Goal: Task Accomplishment & Management: Manage account settings

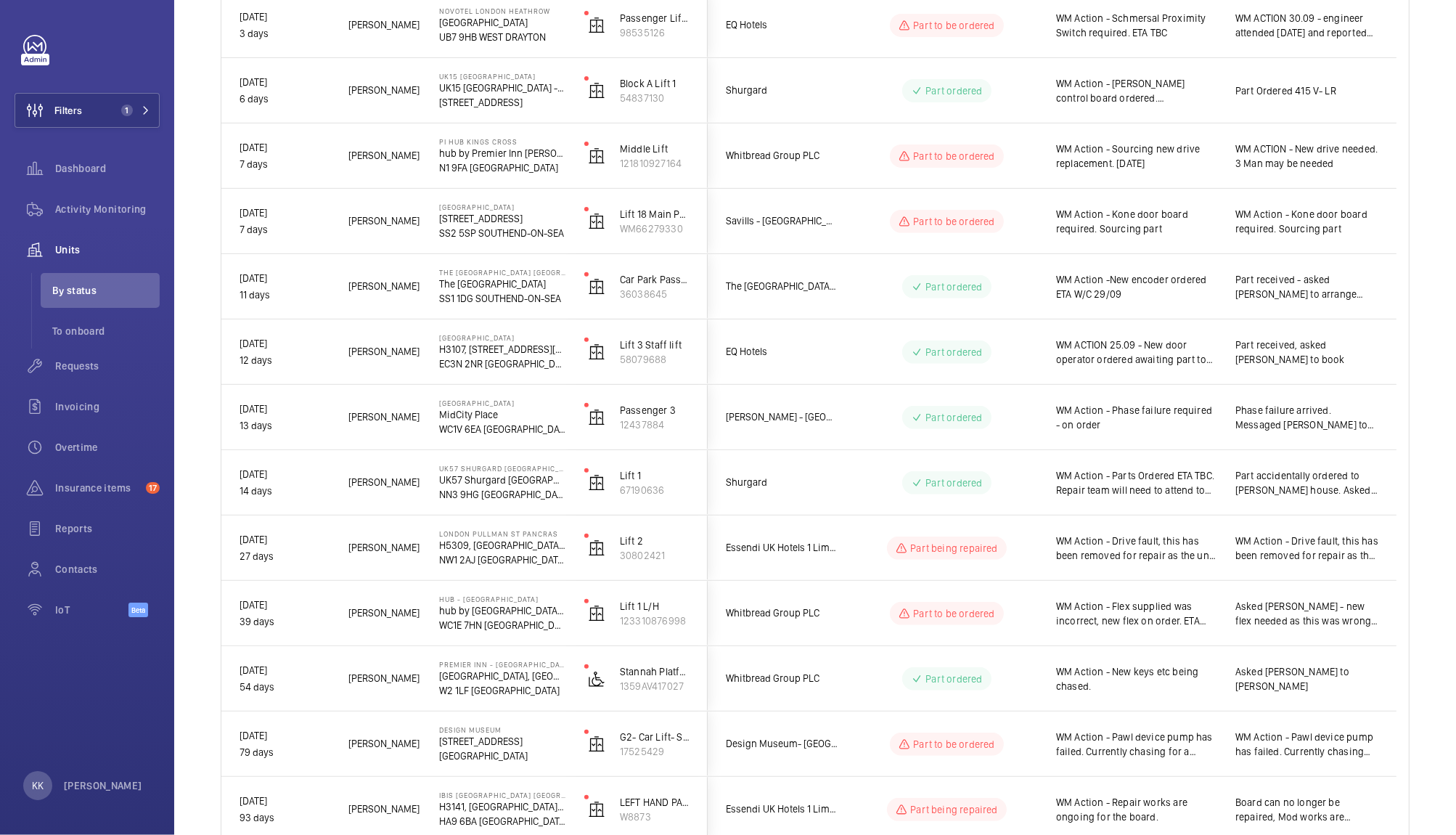
scroll to position [598, 0]
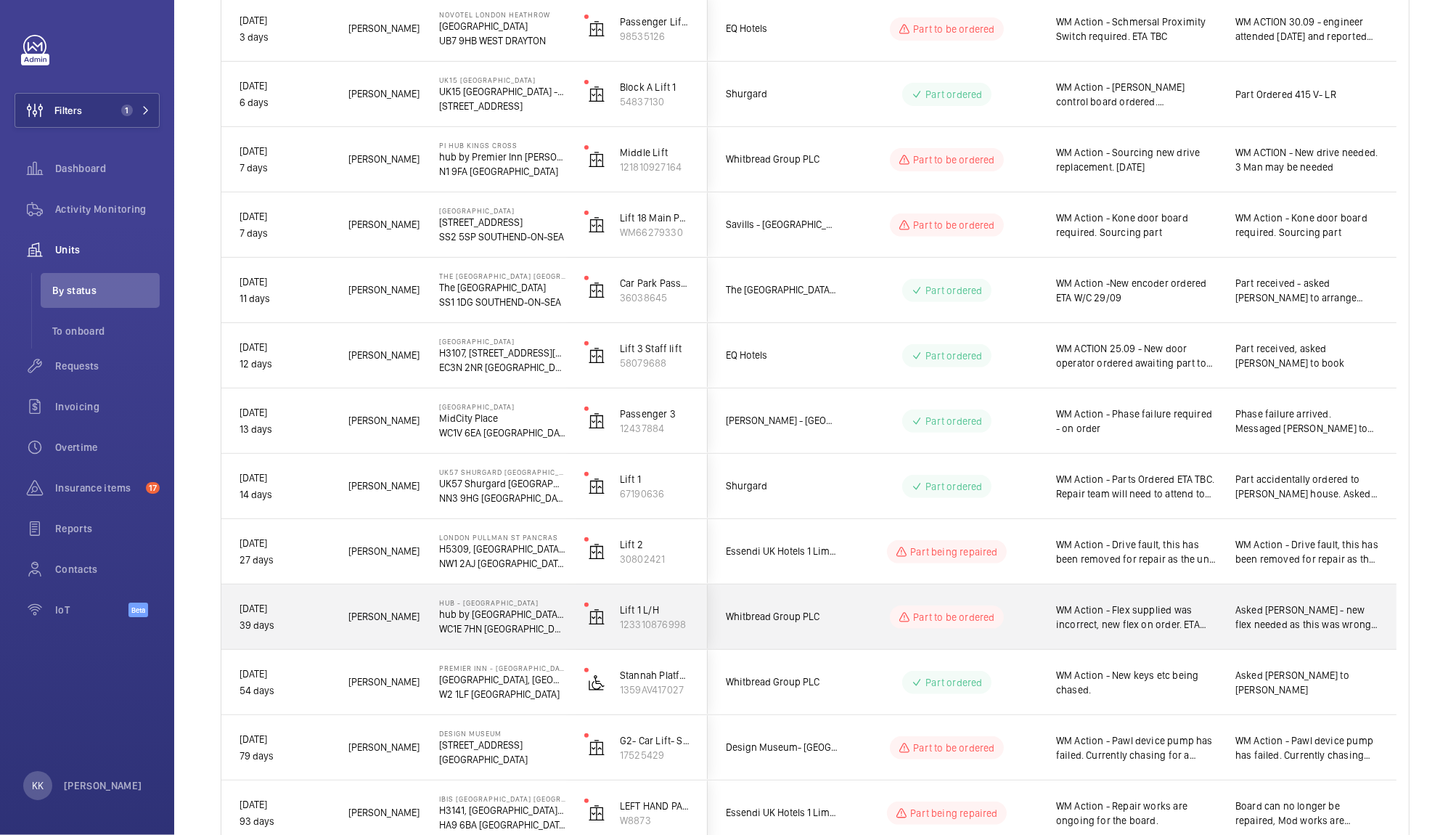
click at [1133, 619] on span "WM Action - Flex supplied was incorrect, new flex on order. ETA TBC" at bounding box center [1136, 616] width 160 height 29
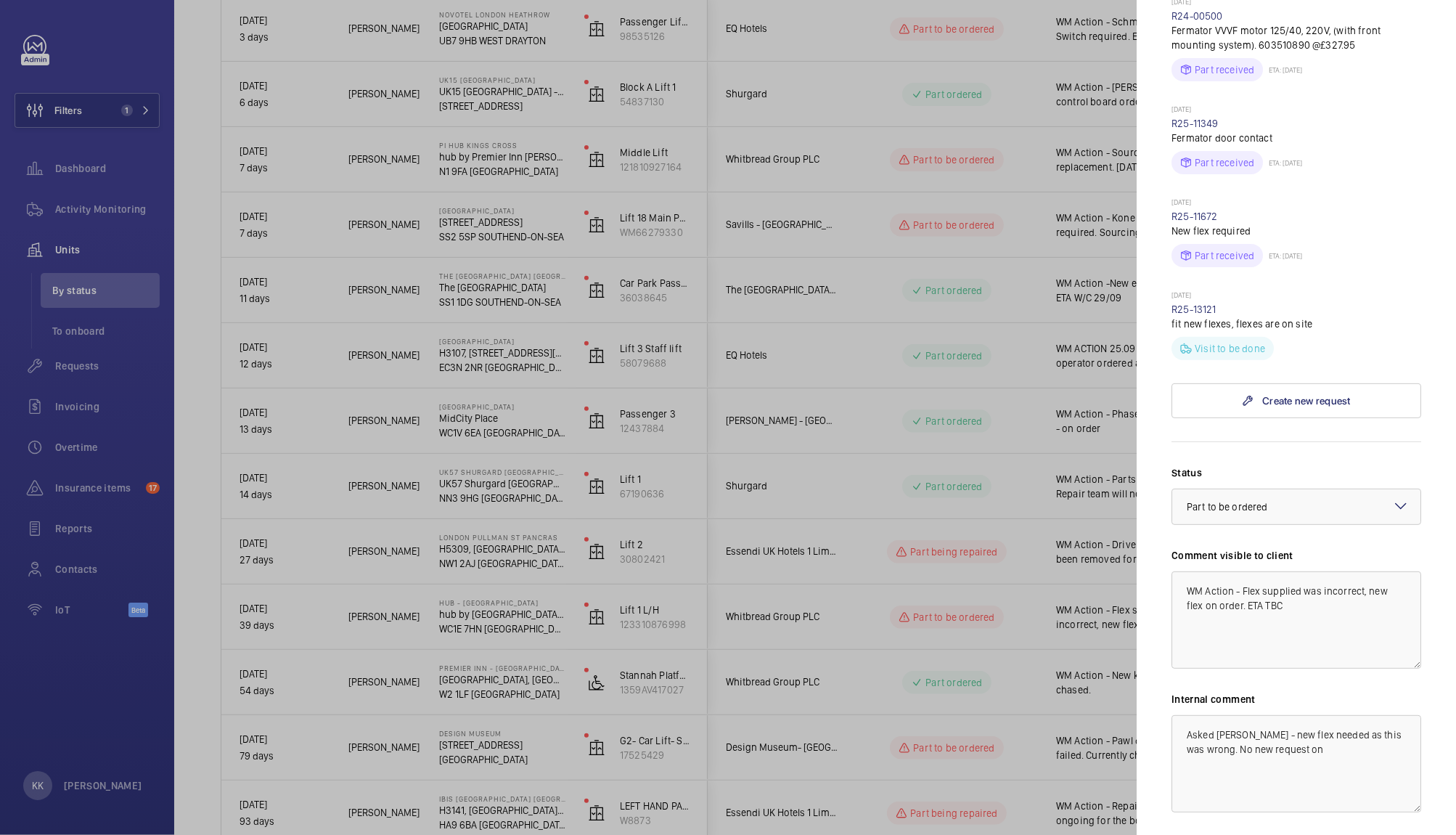
scroll to position [538, 0]
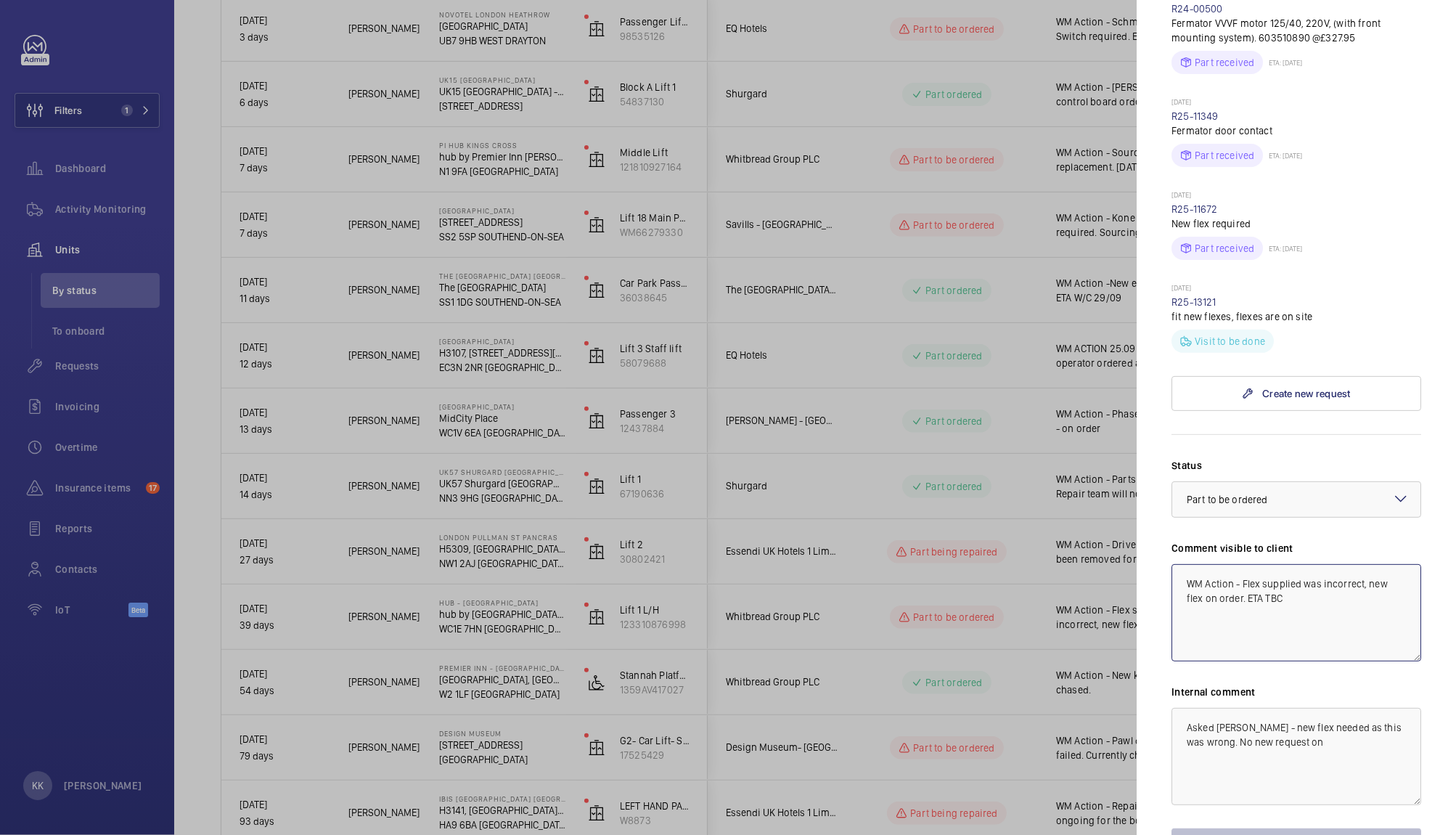
drag, startPoint x: 1241, startPoint y: 551, endPoint x: 1337, endPoint y: 622, distance: 119.4
click at [1337, 622] on textarea "WM Action - Flex supplied was incorrect, new flex on order. ETA TBC" at bounding box center [1297, 612] width 250 height 98
drag, startPoint x: 1362, startPoint y: 552, endPoint x: 987, endPoint y: 516, distance: 376.7
click at [987, 516] on mat-sidenav-container "Filters 1 Dashboard Activity Monitoring Units By status To onboard Requests Inv…" at bounding box center [728, 417] width 1456 height 835
type textarea "WM Action - New flexes to be installed 02/10"
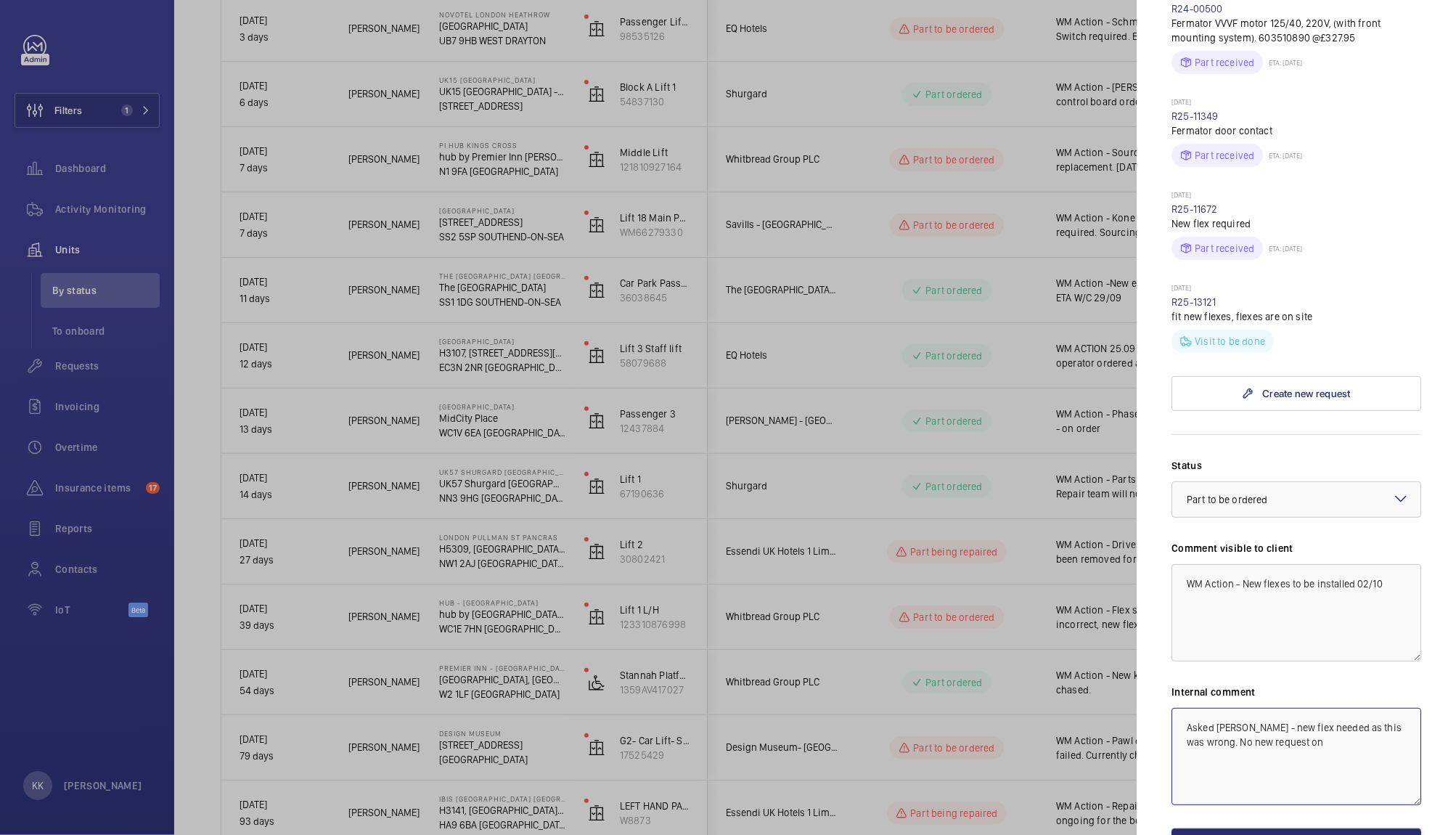
drag, startPoint x: 1294, startPoint y: 713, endPoint x: 1063, endPoint y: 586, distance: 263.6
click at [1063, 586] on mat-sidenav-container "Filters 1 Dashboard Activity Monitoring Units By status To onboard Requests Inv…" at bounding box center [728, 417] width 1456 height 835
paste textarea "WM Action - New flexes to be installed 02/10"
click at [1251, 494] on span "Part to be ordered" at bounding box center [1226, 499] width 80 height 12
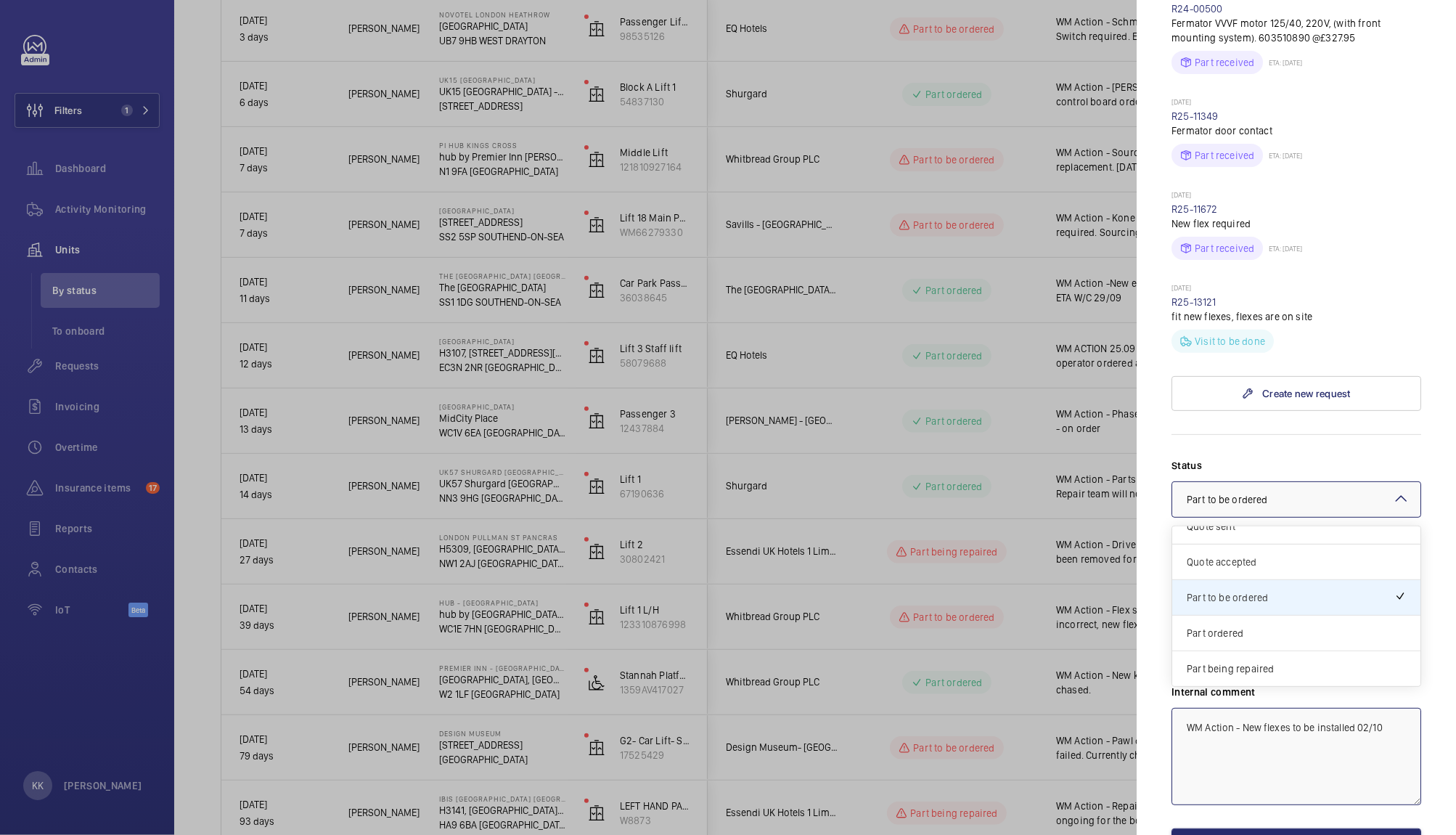
scroll to position [83, 0]
click at [1257, 657] on div "Visit planned" at bounding box center [1297, 675] width 248 height 36
type textarea "WM Action - New flexes to be installed 02/10"
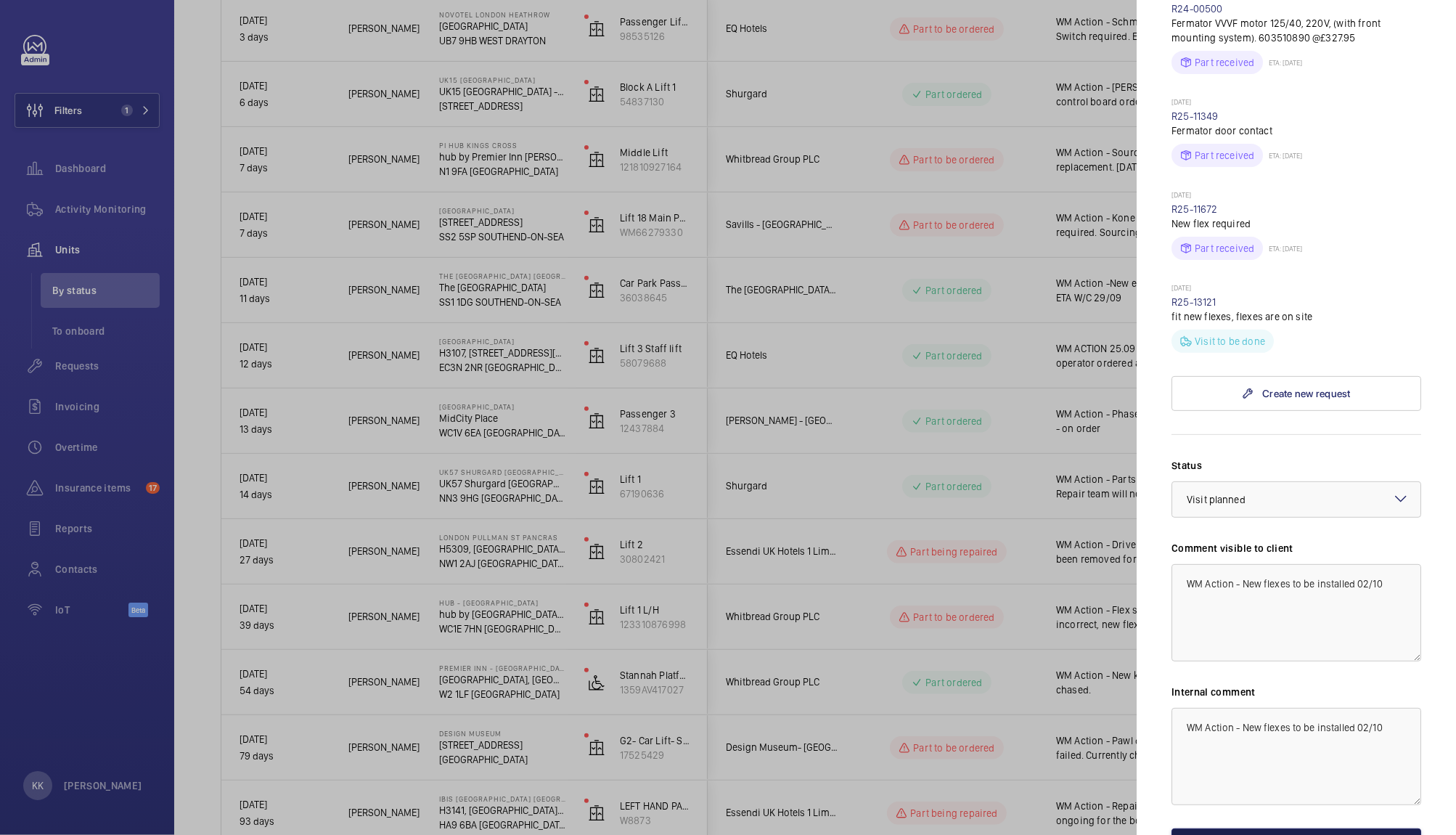
click at [1213, 828] on button "Save the changes" at bounding box center [1297, 845] width 250 height 35
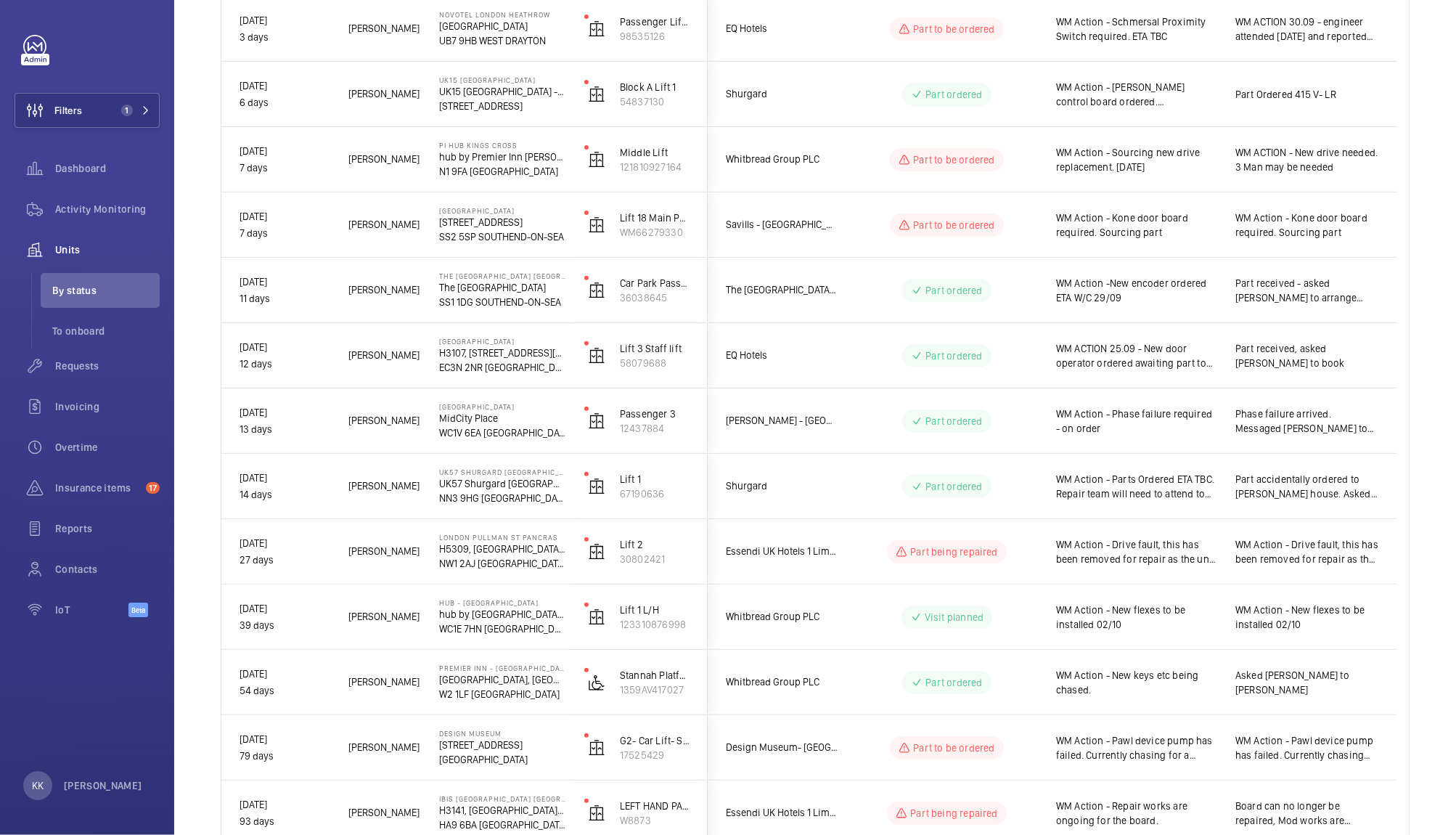
scroll to position [678, 0]
